Goal: Task Accomplishment & Management: Find specific page/section

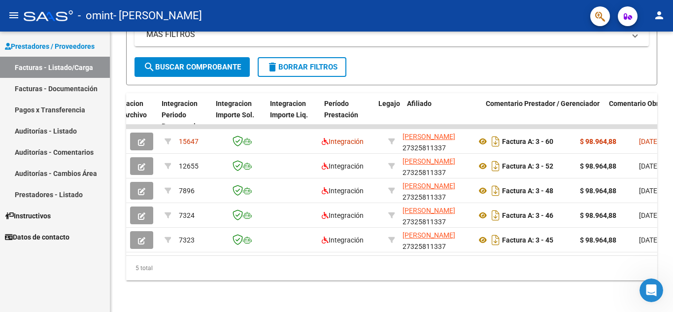
scroll to position [0, 1086]
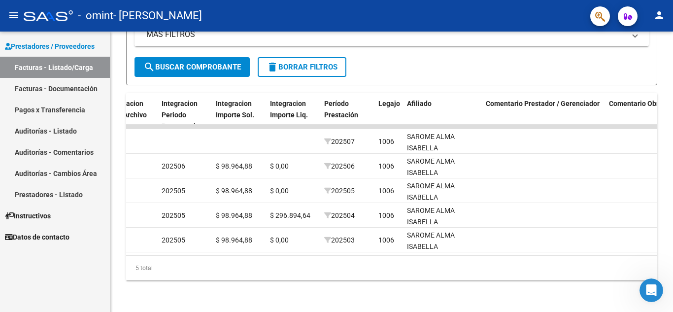
click at [661, 17] on mat-icon "person" at bounding box center [660, 15] width 12 height 12
click at [658, 40] on button "person Mi Perfil" at bounding box center [639, 42] width 60 height 24
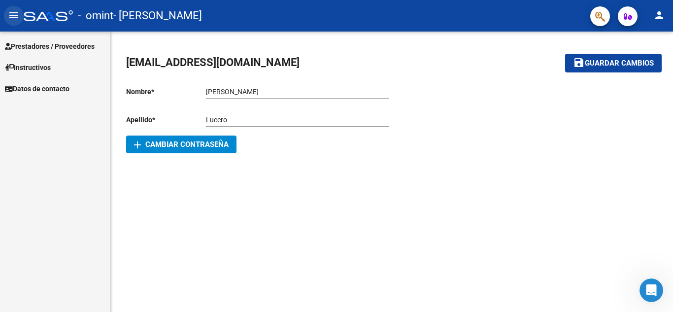
click at [8, 16] on mat-icon "menu" at bounding box center [14, 15] width 12 height 12
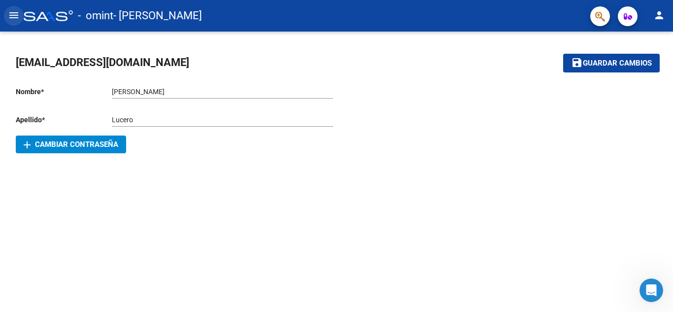
click at [8, 15] on mat-icon "menu" at bounding box center [14, 15] width 12 height 12
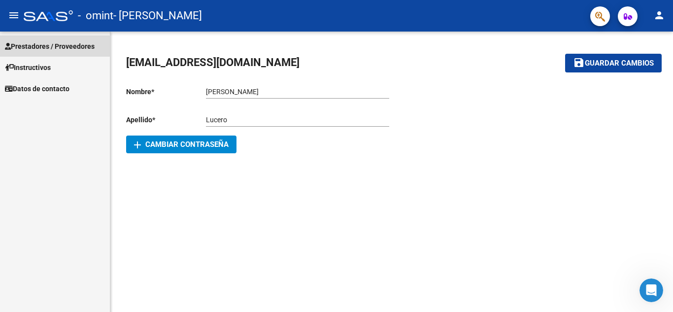
click at [32, 48] on span "Prestadores / Proveedores" at bounding box center [50, 46] width 90 height 11
click at [58, 45] on span "Prestadores / Proveedores" at bounding box center [50, 46] width 90 height 11
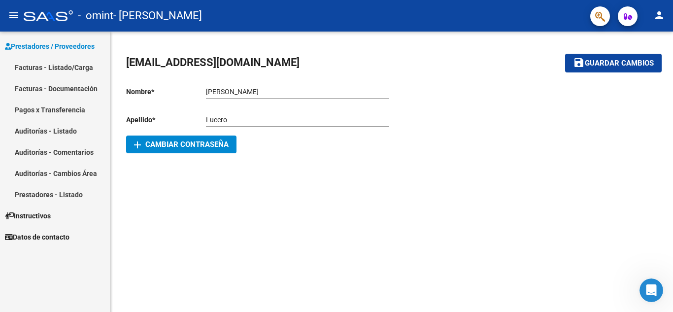
click at [58, 71] on link "Facturas - Listado/Carga" at bounding box center [55, 67] width 110 height 21
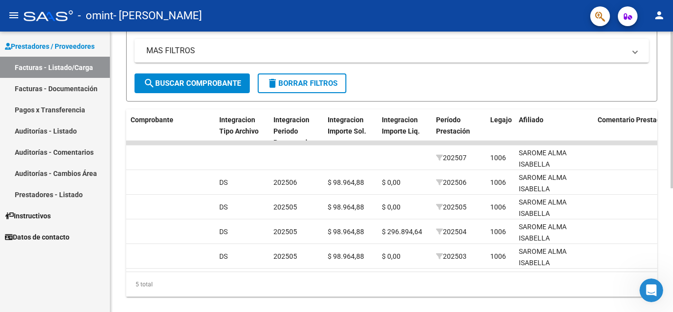
scroll to position [0, 1066]
